Goal: Communication & Community: Share content

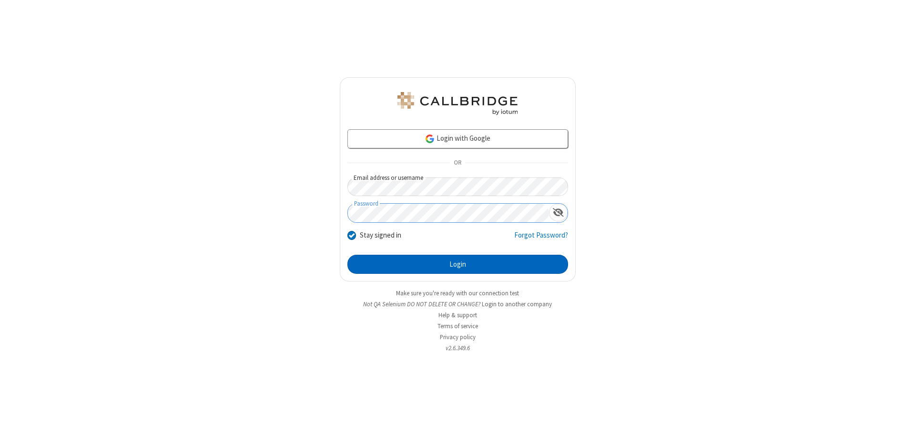
click at [458, 264] on button "Login" at bounding box center [458, 264] width 221 height 19
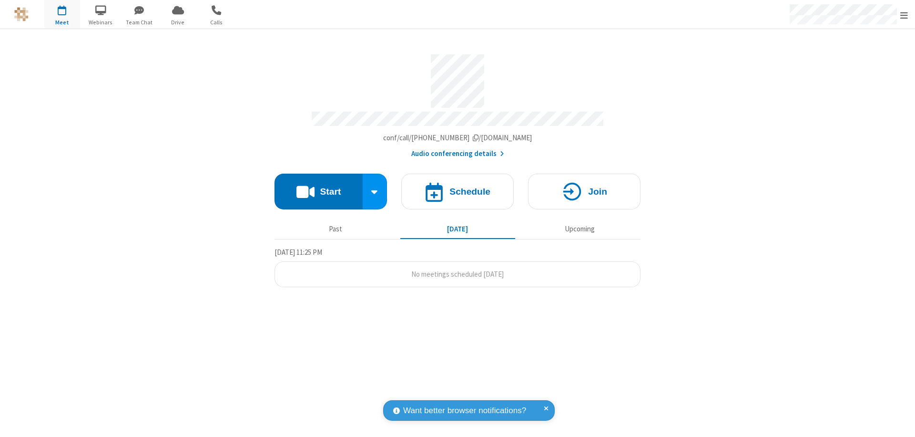
click at [319, 187] on button "Start" at bounding box center [319, 192] width 88 height 36
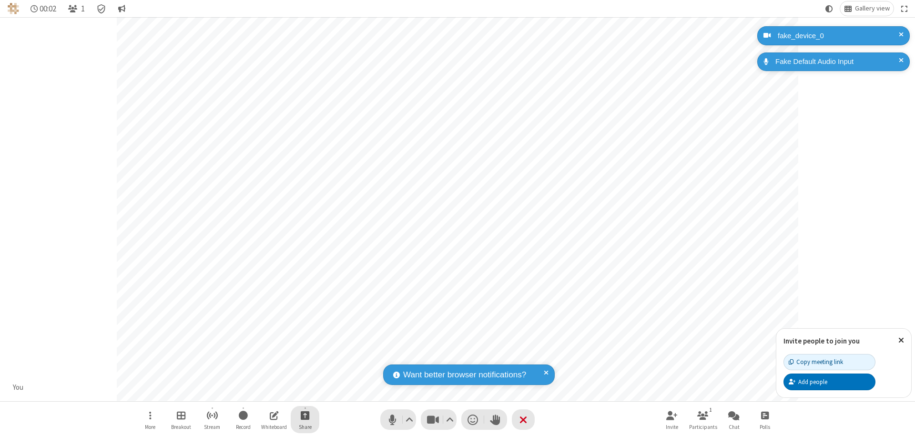
click at [305, 415] on span "Start sharing" at bounding box center [305, 415] width 9 height 12
click at [267, 375] on span "Present files & media" at bounding box center [266, 375] width 11 height 8
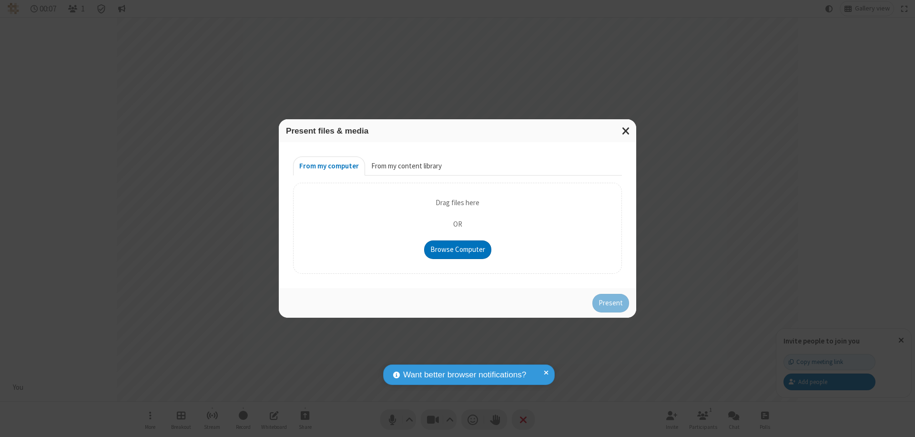
click at [406, 166] on button "From my content library" at bounding box center [406, 165] width 83 height 19
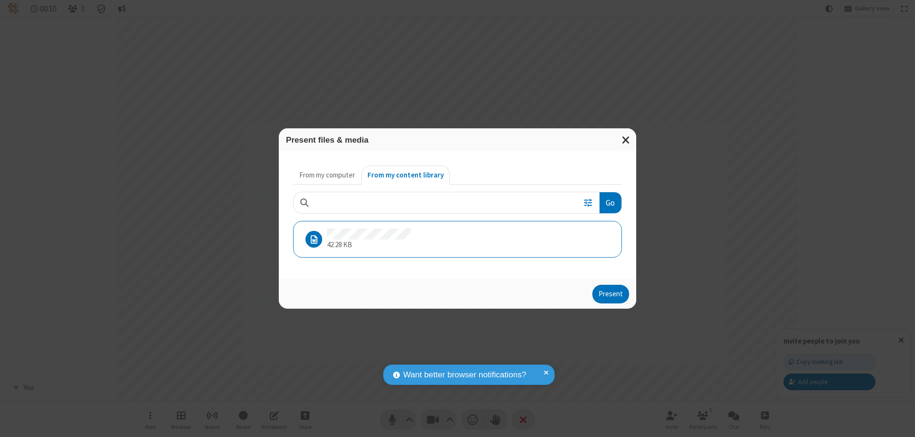
click at [612, 294] on button "Present" at bounding box center [611, 294] width 37 height 19
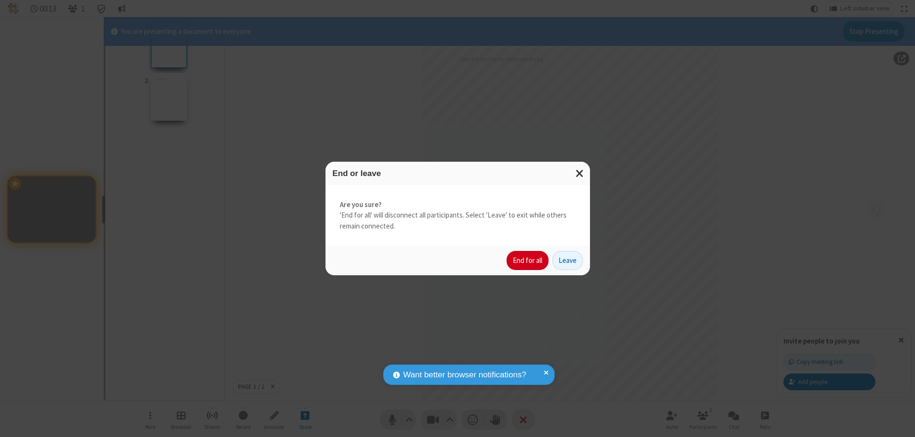
click at [528, 260] on button "End for all" at bounding box center [528, 260] width 42 height 19
